Goal: Task Accomplishment & Management: Use online tool/utility

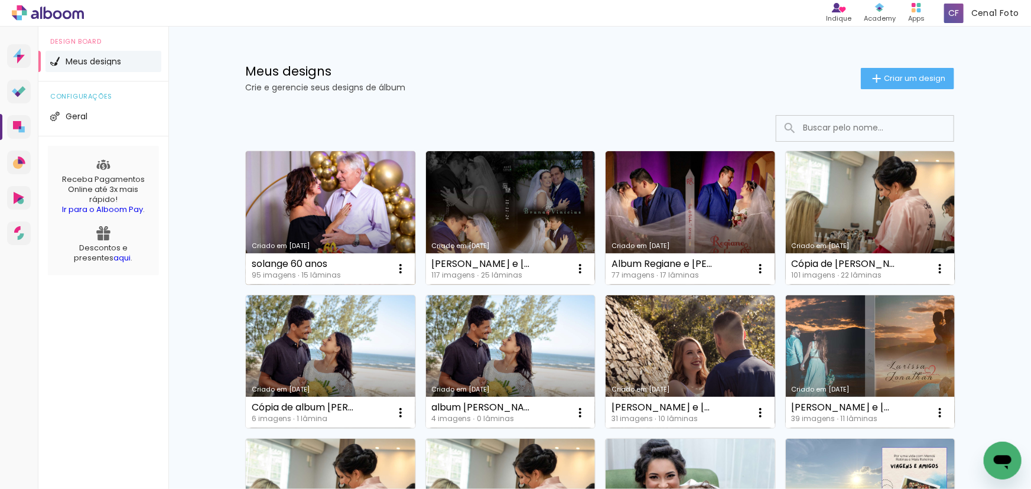
click at [343, 194] on link "Criado em [DATE]" at bounding box center [331, 217] width 170 height 133
